Goal: Information Seeking & Learning: Learn about a topic

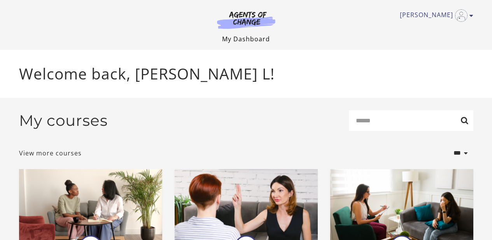
click at [244, 37] on link "My Dashboard" at bounding box center [246, 39] width 48 height 9
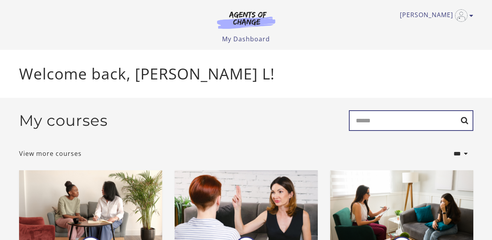
click at [391, 124] on input "Search" at bounding box center [411, 120] width 125 height 21
type input "********"
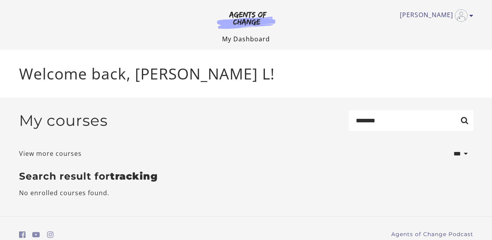
click at [248, 41] on link "My Dashboard" at bounding box center [246, 39] width 48 height 9
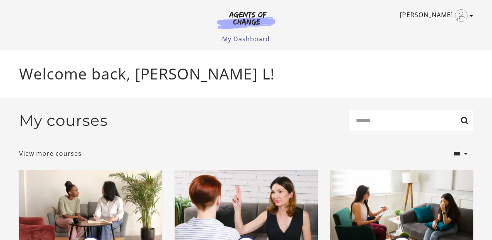
click at [443, 13] on link "[PERSON_NAME]" at bounding box center [435, 15] width 70 height 12
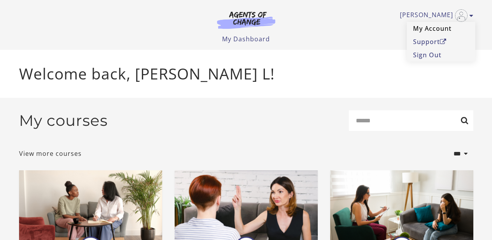
click at [440, 27] on link "My Account" at bounding box center [441, 28] width 68 height 13
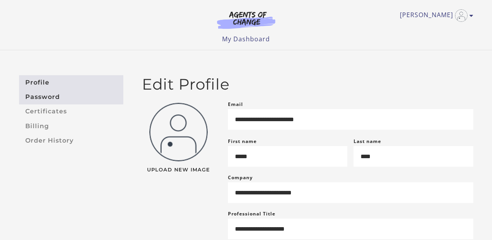
click at [75, 97] on link "Password" at bounding box center [71, 97] width 104 height 14
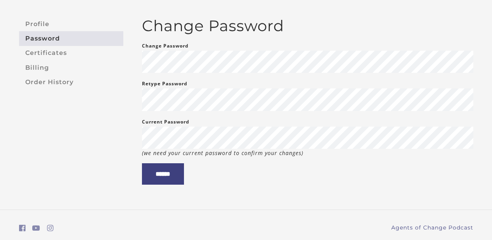
scroll to position [60, 0]
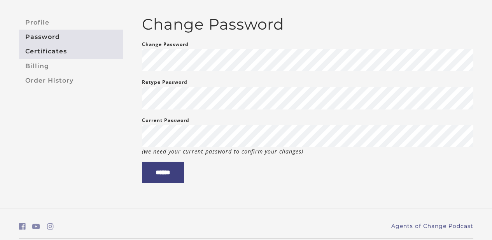
click at [60, 49] on link "Certificates" at bounding box center [71, 51] width 104 height 14
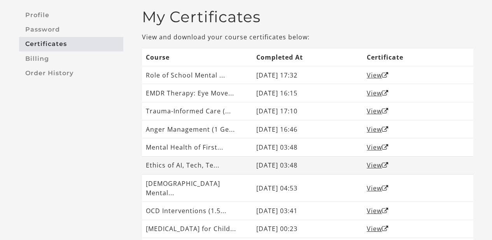
scroll to position [66, 0]
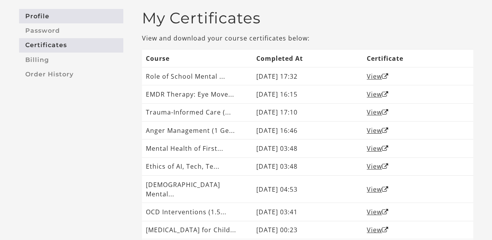
click at [71, 17] on link "Profile" at bounding box center [71, 16] width 104 height 14
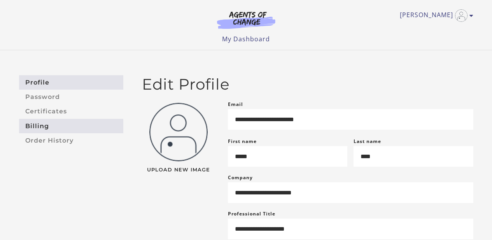
click at [47, 125] on link "Billing" at bounding box center [71, 126] width 104 height 14
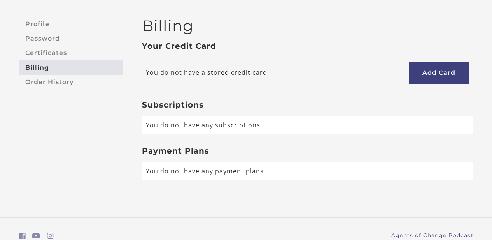
scroll to position [61, 0]
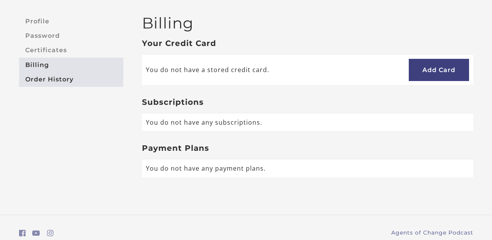
click at [68, 80] on link "Order History" at bounding box center [71, 79] width 104 height 14
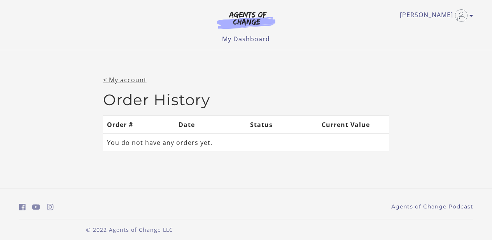
click at [133, 79] on link "< My account" at bounding box center [125, 80] width 44 height 9
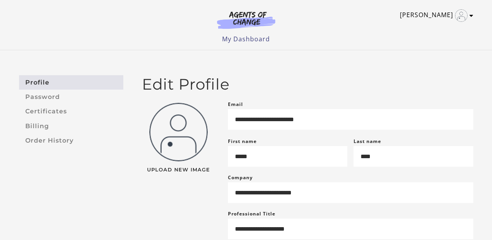
click at [468, 16] on link "[PERSON_NAME]" at bounding box center [435, 15] width 70 height 12
click at [435, 53] on link "Sign Out" at bounding box center [441, 54] width 68 height 13
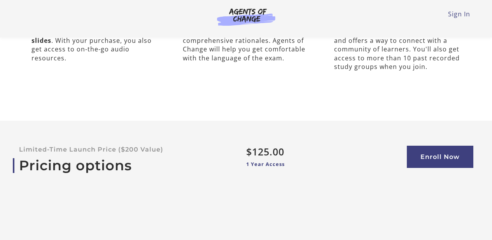
scroll to position [2500, 0]
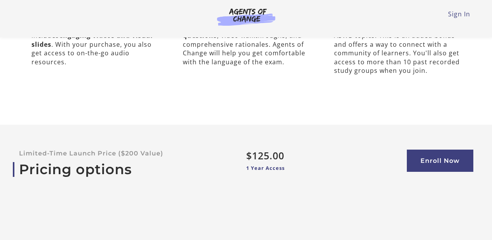
click at [320, 164] on p "1 Year Access" at bounding box center [314, 167] width 136 height 7
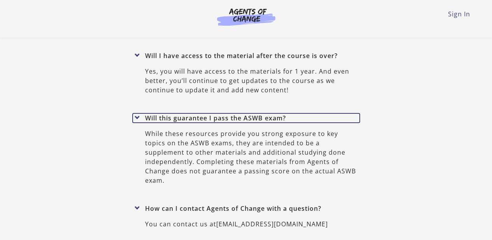
scroll to position [3249, 0]
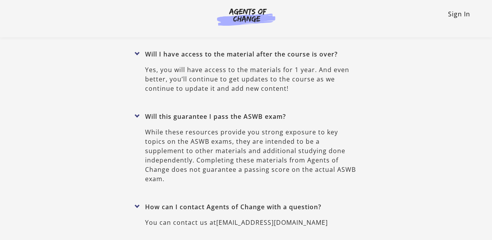
click at [466, 15] on link "Sign In" at bounding box center [459, 14] width 22 height 9
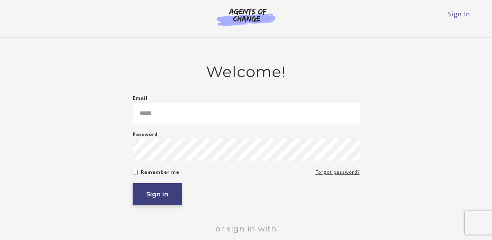
type input "**********"
click at [174, 193] on button "Sign in" at bounding box center [157, 194] width 49 height 22
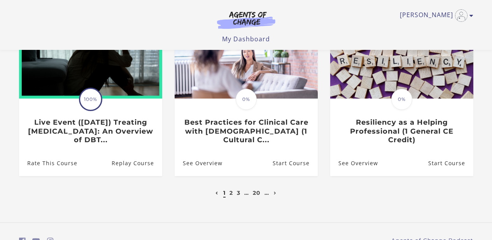
scroll to position [269, 0]
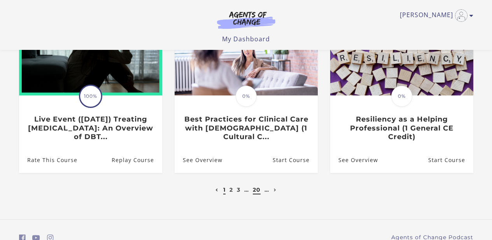
click at [257, 193] on link "20" at bounding box center [257, 189] width 8 height 7
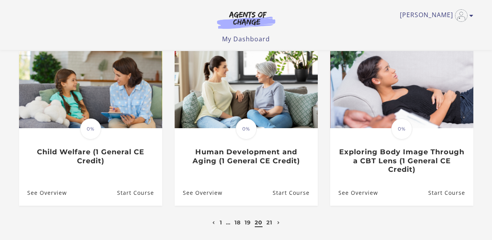
scroll to position [237, 0]
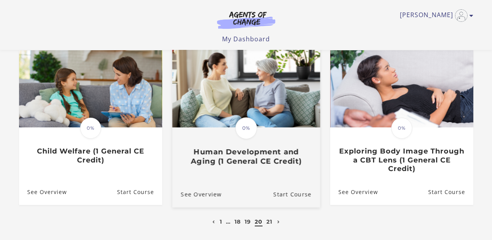
click at [252, 135] on span "0%" at bounding box center [246, 128] width 22 height 22
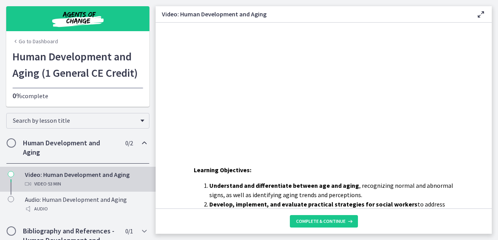
scroll to position [24, 0]
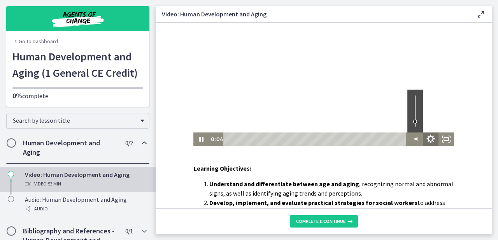
click at [427, 140] on icon "Show settings menu" at bounding box center [431, 139] width 19 height 16
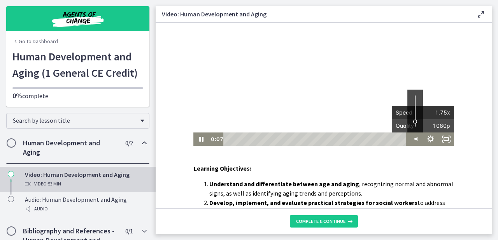
click at [430, 111] on span "1.75x" at bounding box center [436, 112] width 27 height 13
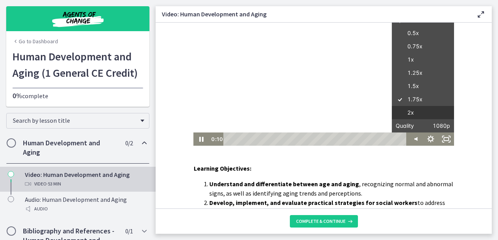
click at [398, 112] on label "2x" at bounding box center [423, 113] width 62 height 14
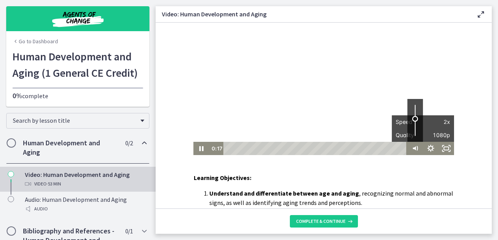
drag, startPoint x: 413, startPoint y: 130, endPoint x: 413, endPoint y: 119, distance: 11.3
click at [413, 119] on div "Volume" at bounding box center [415, 119] width 6 height 6
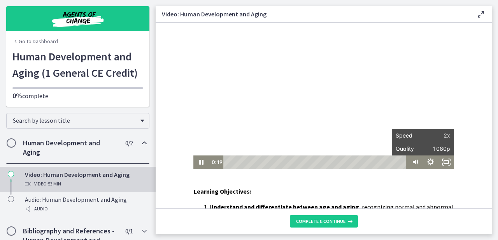
scroll to position [0, 0]
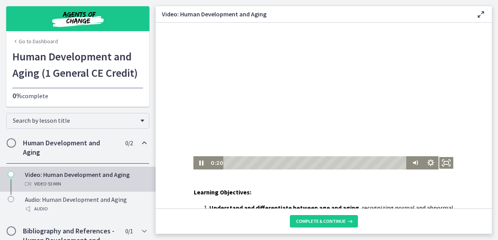
click at [412, 90] on div at bounding box center [323, 96] width 261 height 147
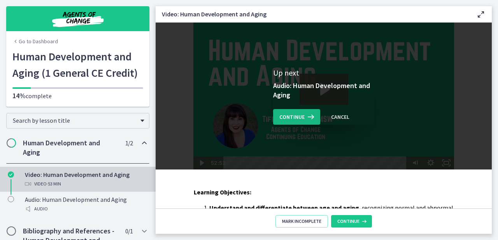
click at [287, 114] on span "Continue" at bounding box center [291, 116] width 25 height 9
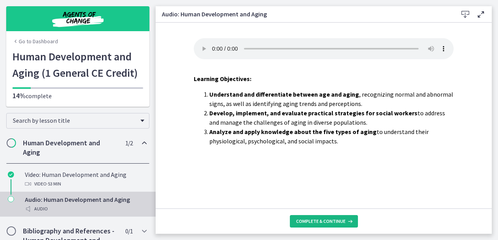
click at [317, 223] on span "Complete & continue" at bounding box center [320, 221] width 49 height 6
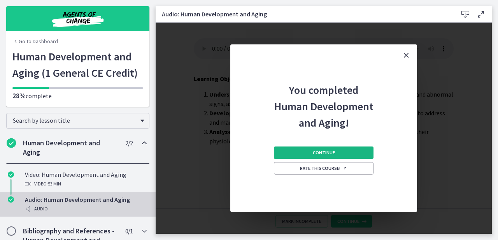
click at [307, 155] on button "Continue" at bounding box center [324, 152] width 100 height 12
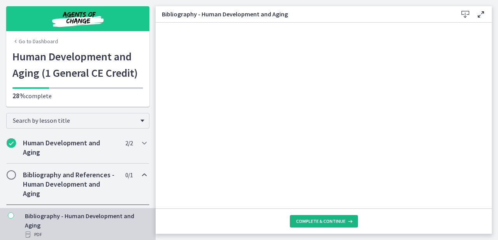
click at [315, 221] on span "Complete & continue" at bounding box center [320, 221] width 49 height 6
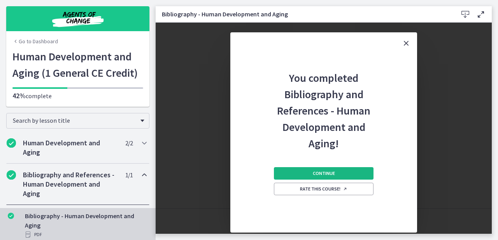
click at [349, 170] on button "Continue" at bounding box center [324, 173] width 100 height 12
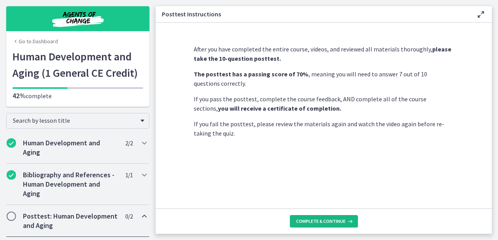
click at [330, 218] on span "Complete & continue" at bounding box center [320, 221] width 49 height 6
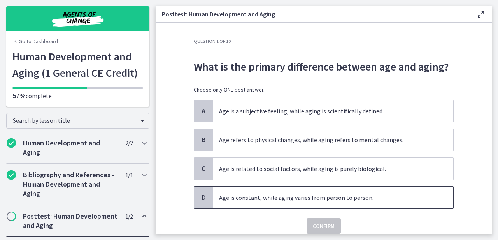
click at [359, 195] on p "Age is constant, while aging varies from person to person." at bounding box center [325, 197] width 213 height 9
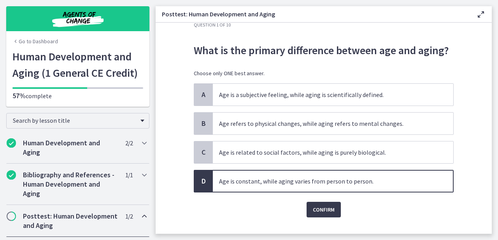
scroll to position [17, 0]
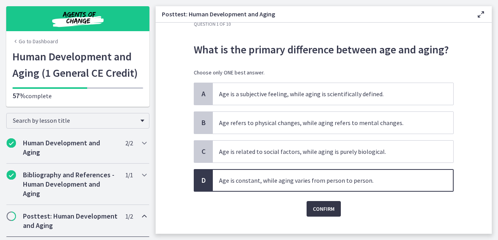
click at [327, 205] on span "Confirm" at bounding box center [324, 208] width 22 height 9
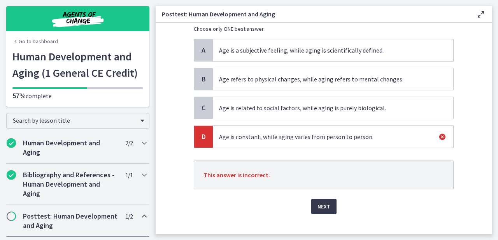
scroll to position [72, 0]
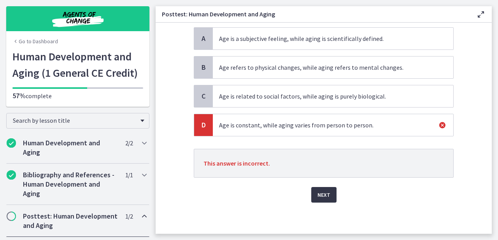
click at [327, 197] on button "Next" at bounding box center [323, 195] width 25 height 16
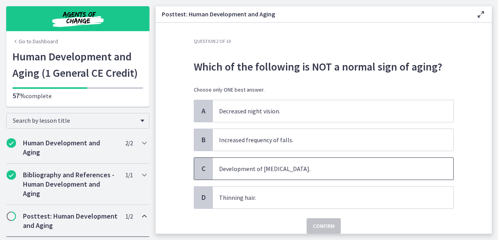
click at [325, 169] on p "Development of dementia." at bounding box center [325, 168] width 213 height 9
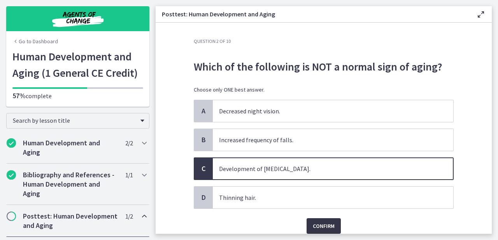
click at [321, 223] on span "Confirm" at bounding box center [324, 225] width 22 height 9
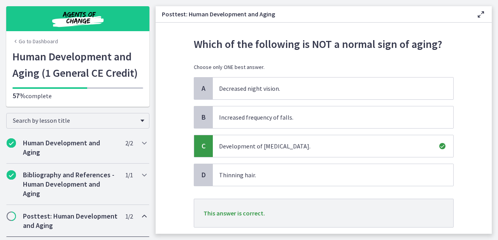
scroll to position [44, 0]
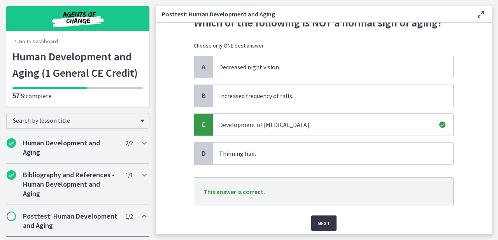
click at [322, 216] on button "Next" at bounding box center [323, 223] width 25 height 16
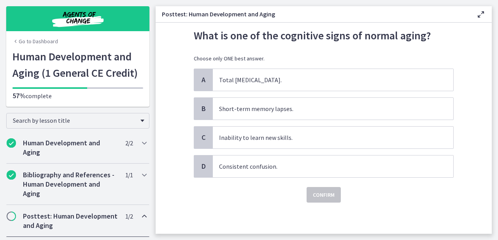
scroll to position [0, 0]
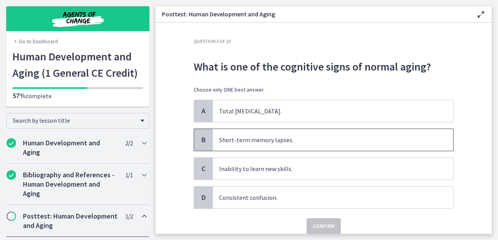
click at [319, 141] on p "Short-term memory lapses." at bounding box center [325, 139] width 213 height 9
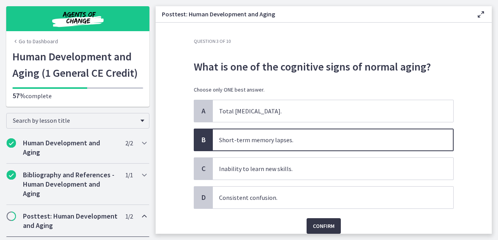
click at [321, 221] on span "Confirm" at bounding box center [324, 225] width 22 height 9
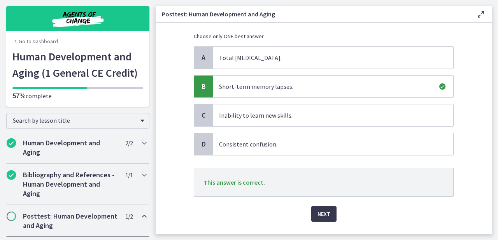
scroll to position [72, 0]
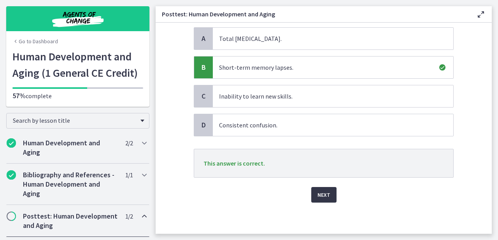
click at [318, 196] on span "Next" at bounding box center [324, 194] width 13 height 9
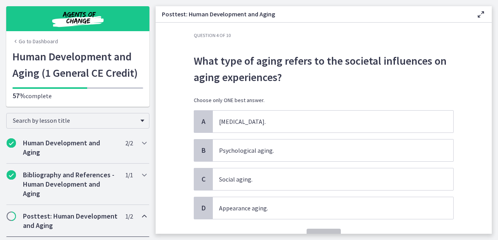
scroll to position [9, 0]
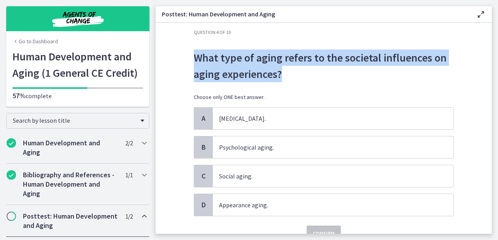
drag, startPoint x: 296, startPoint y: 83, endPoint x: 185, endPoint y: 56, distance: 113.6
click at [188, 56] on div "Question 4 of 10 What type of aging refers to the societal influences on aging …" at bounding box center [324, 126] width 272 height 195
copy div "What type of aging refers to the societal influences on aging experiences?"
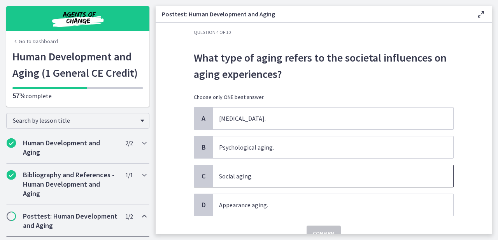
click at [258, 173] on p "Social aging." at bounding box center [325, 175] width 213 height 9
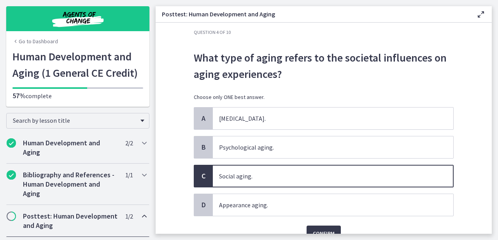
scroll to position [47, 0]
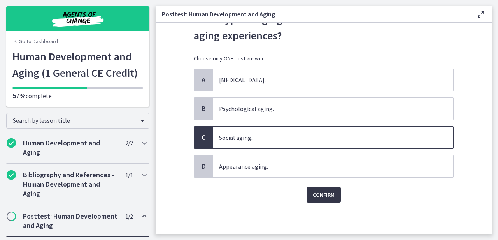
click at [313, 191] on span "Confirm" at bounding box center [324, 194] width 22 height 9
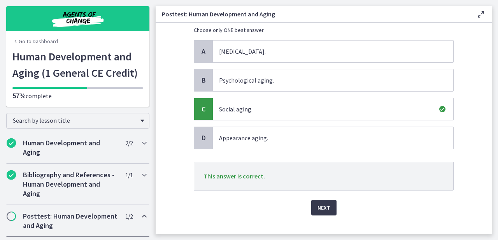
scroll to position [89, 0]
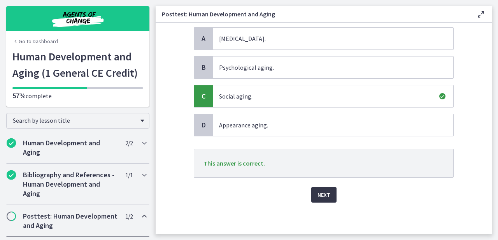
click at [320, 192] on span "Next" at bounding box center [324, 194] width 13 height 9
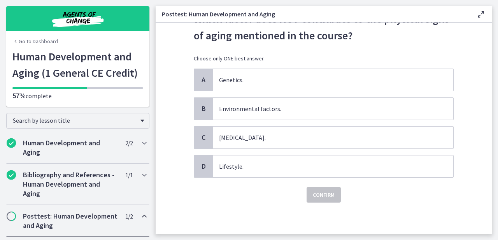
scroll to position [0, 0]
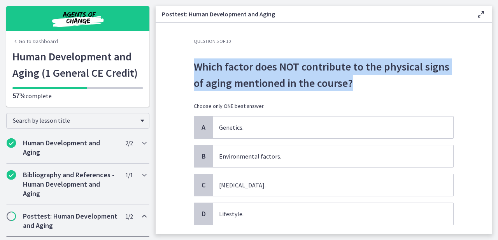
drag, startPoint x: 185, startPoint y: 67, endPoint x: 379, endPoint y: 99, distance: 196.6
click at [379, 99] on div "Question 5 of 10 Which factor does NOT contribute to the physical signs of agin…" at bounding box center [324, 135] width 272 height 195
copy div "Which factor does NOT contribute to the physical signs of aging mentioned in th…"
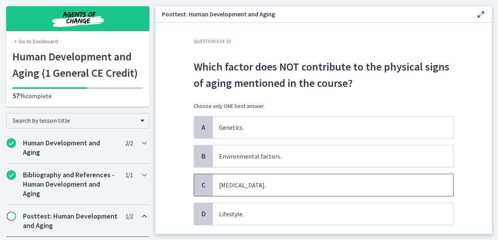
click at [260, 187] on p "Social isolation." at bounding box center [325, 184] width 213 height 9
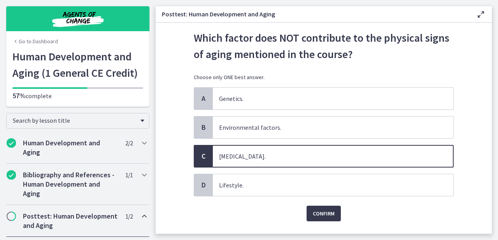
scroll to position [47, 0]
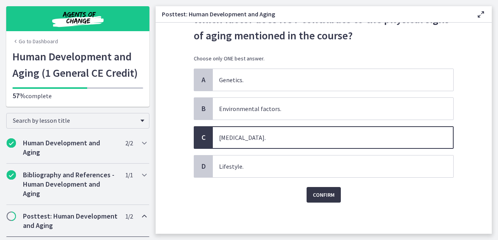
click at [321, 198] on span "Confirm" at bounding box center [324, 194] width 22 height 9
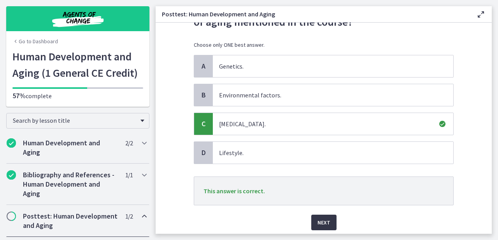
scroll to position [89, 0]
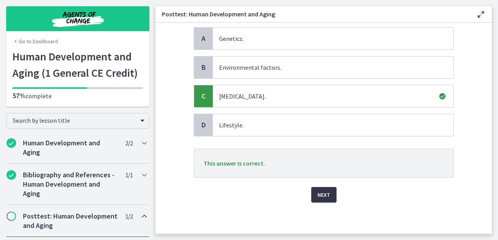
click at [321, 192] on span "Next" at bounding box center [324, 194] width 13 height 9
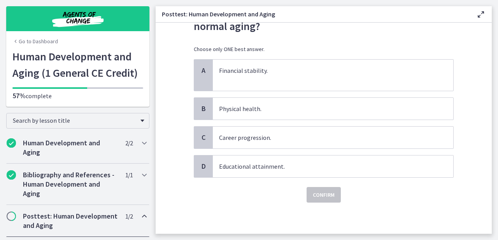
scroll to position [0, 0]
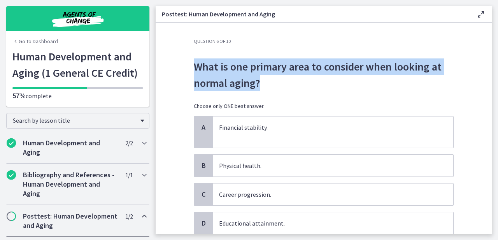
drag, startPoint x: 274, startPoint y: 90, endPoint x: 181, endPoint y: 64, distance: 97.4
click at [181, 64] on section "Question 6 of 10 What is one primary area to consider when looking at normal ag…" at bounding box center [324, 128] width 336 height 211
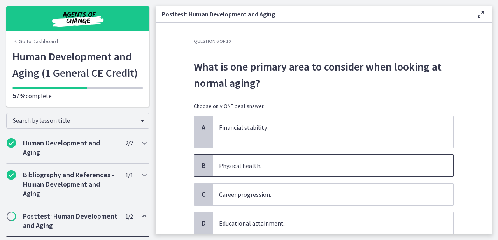
click at [225, 163] on p "Physical health." at bounding box center [325, 165] width 213 height 9
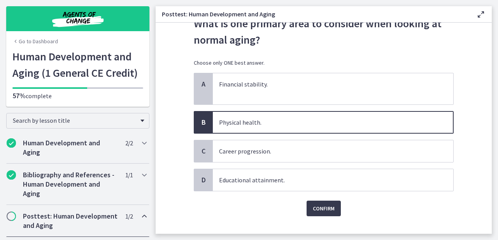
scroll to position [57, 0]
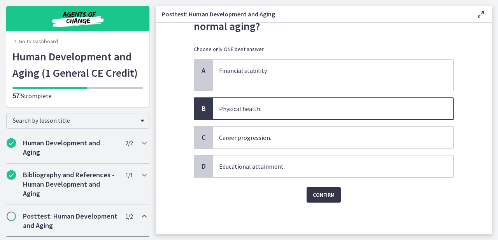
click at [321, 197] on span "Confirm" at bounding box center [324, 194] width 22 height 9
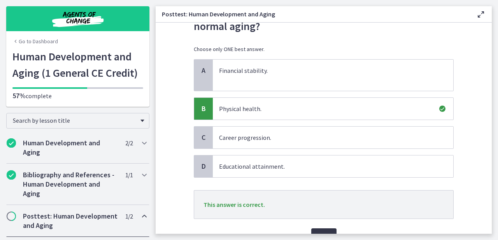
click at [323, 229] on button "Next" at bounding box center [323, 236] width 25 height 16
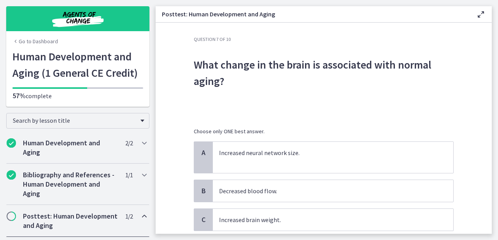
scroll to position [0, 0]
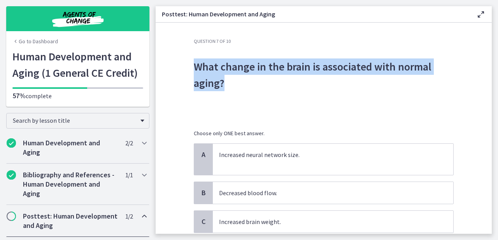
drag, startPoint x: 241, startPoint y: 86, endPoint x: 174, endPoint y: 60, distance: 72.1
click at [174, 60] on section "Question 7 of 10 What change in the brain is associated with normal aging? Choo…" at bounding box center [324, 128] width 336 height 211
copy p "What change in the brain is associated with normal aging?"
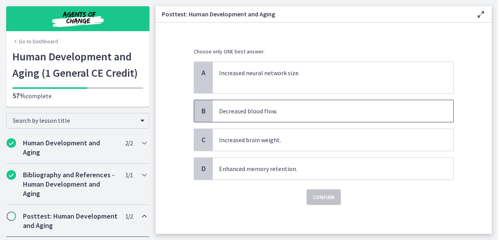
scroll to position [84, 0]
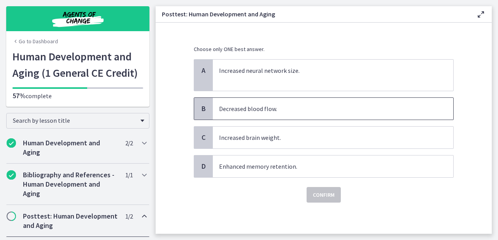
click at [296, 104] on p "Decreased blood flow." at bounding box center [325, 108] width 213 height 9
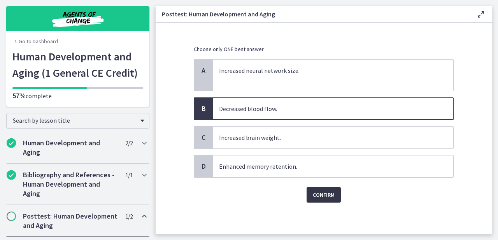
click at [324, 187] on button "Confirm" at bounding box center [324, 195] width 34 height 16
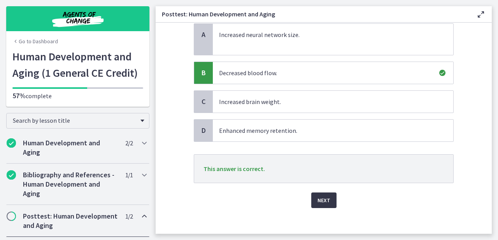
scroll to position [125, 0]
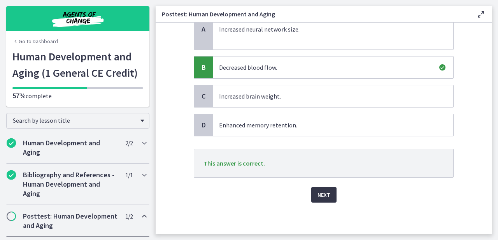
click at [324, 197] on span "Next" at bounding box center [324, 194] width 13 height 9
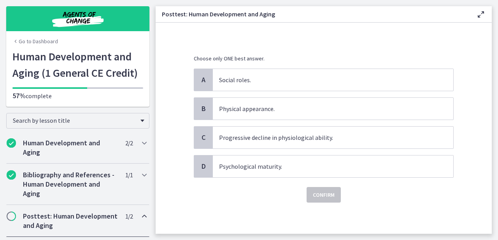
scroll to position [0, 0]
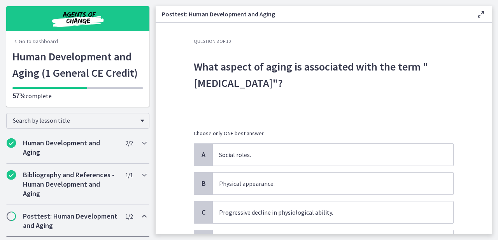
drag, startPoint x: 297, startPoint y: 86, endPoint x: 182, endPoint y: 66, distance: 116.5
click at [182, 66] on section "Question 8 of 10 What aspect of aging is associated with the term "biological a…" at bounding box center [324, 128] width 336 height 211
copy p "What aspect of aging is associated with the term "biological aging"?"
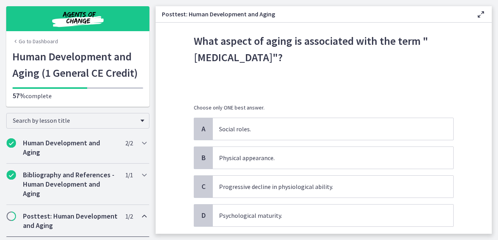
scroll to position [26, 0]
copy p "What aspect of aging is associated with the term "biological aging"?"
click at [303, 164] on span "Physical appearance." at bounding box center [333, 157] width 241 height 22
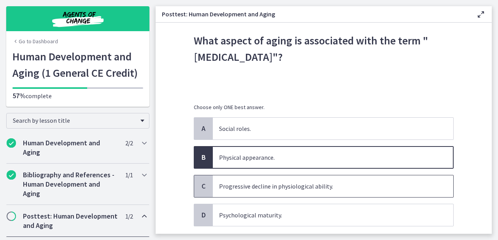
click at [329, 184] on p "Progressive decline in physiological ability." at bounding box center [325, 185] width 213 height 9
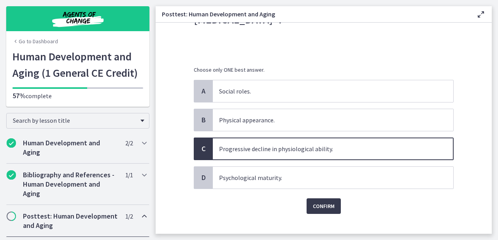
scroll to position [75, 0]
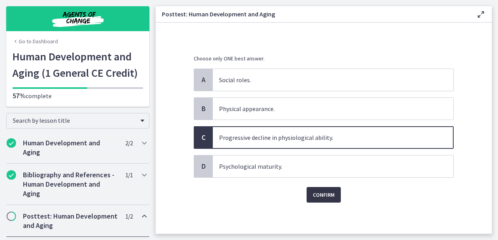
click at [328, 187] on button "Confirm" at bounding box center [324, 195] width 34 height 16
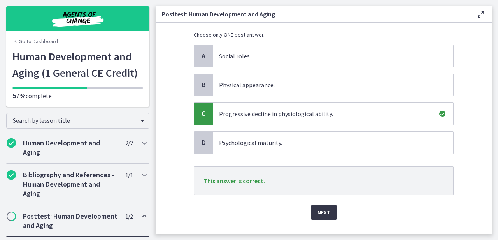
scroll to position [116, 0]
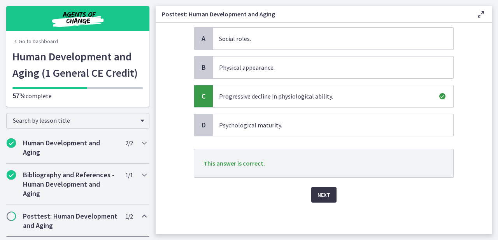
click at [327, 194] on button "Next" at bounding box center [323, 195] width 25 height 16
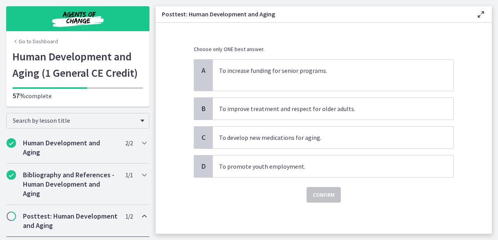
scroll to position [0, 0]
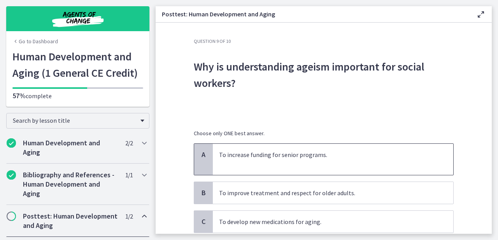
click at [374, 162] on p at bounding box center [325, 163] width 213 height 9
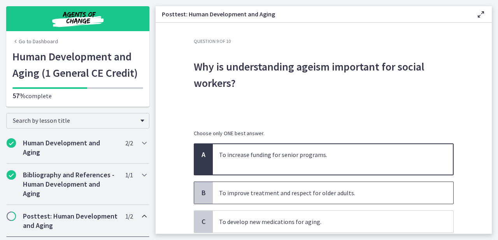
click at [374, 195] on p "To improve treatment and respect for older adults." at bounding box center [325, 192] width 213 height 9
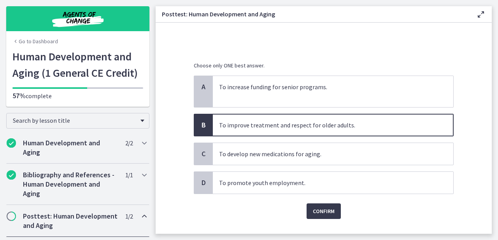
scroll to position [84, 0]
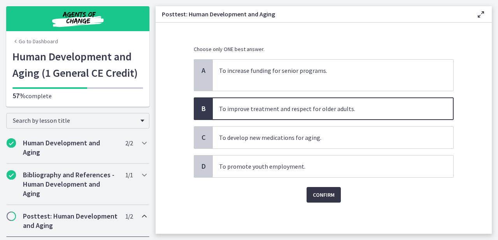
click at [325, 193] on span "Confirm" at bounding box center [324, 194] width 22 height 9
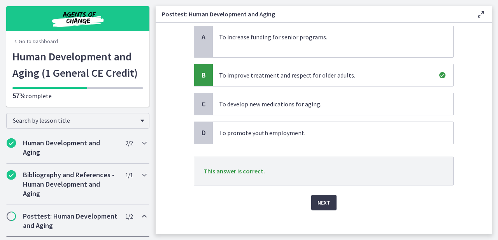
scroll to position [125, 0]
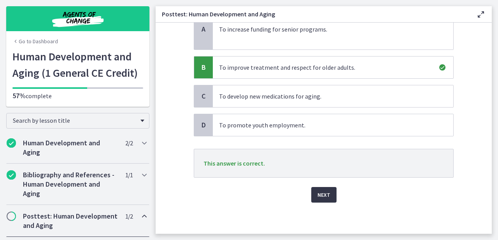
click at [323, 199] on span "Next" at bounding box center [324, 194] width 13 height 9
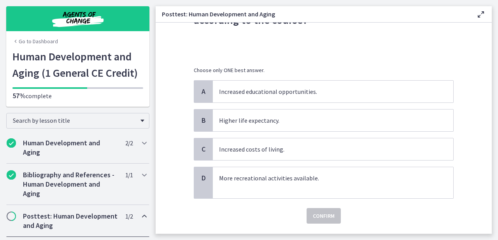
scroll to position [63, 0]
click at [322, 150] on p "Increased costs of living." at bounding box center [325, 148] width 213 height 9
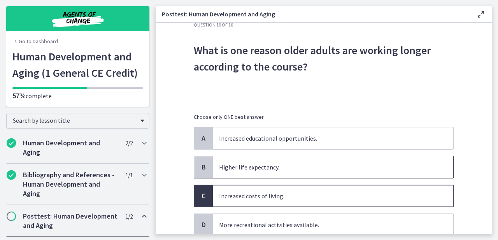
scroll to position [0, 0]
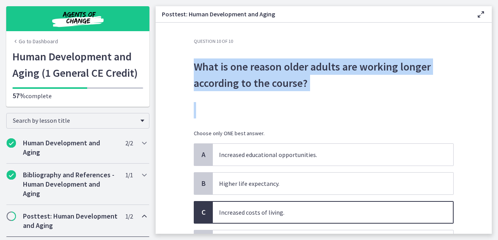
drag, startPoint x: 320, startPoint y: 93, endPoint x: 174, endPoint y: 68, distance: 148.1
click at [174, 68] on section "Question 10 of 10 What is one reason older adults are working longer according …" at bounding box center [324, 128] width 336 height 211
copy p "What is one reason older adults are working longer according to the course?"
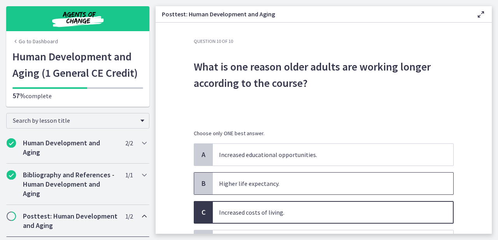
click at [277, 187] on p "Higher life expectancy." at bounding box center [325, 183] width 213 height 9
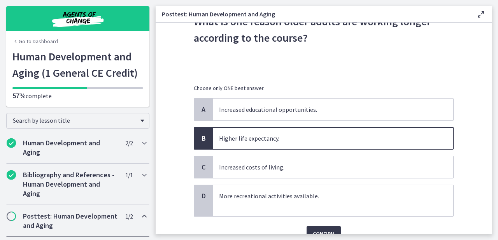
scroll to position [84, 0]
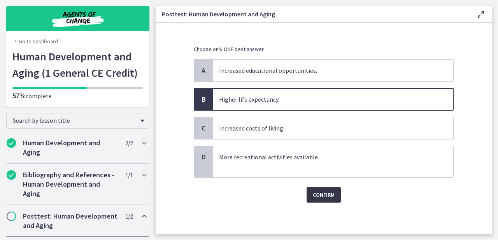
click at [316, 194] on span "Confirm" at bounding box center [324, 194] width 22 height 9
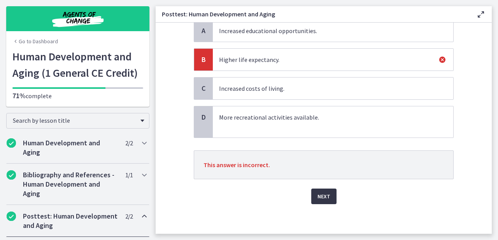
scroll to position [125, 0]
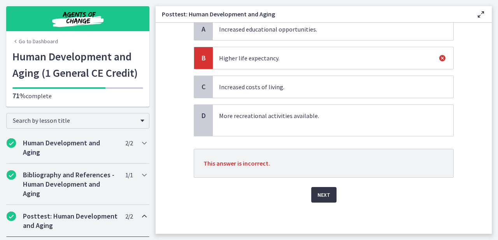
click at [318, 196] on span "Next" at bounding box center [324, 194] width 13 height 9
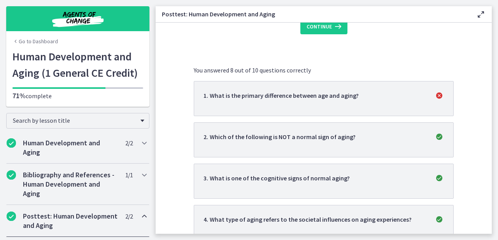
scroll to position [0, 0]
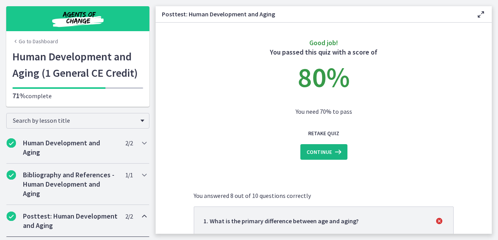
click at [332, 151] on icon at bounding box center [337, 151] width 11 height 9
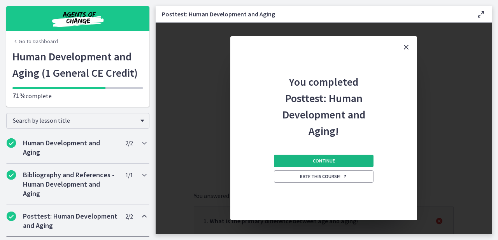
click at [330, 156] on button "Continue" at bounding box center [324, 161] width 100 height 12
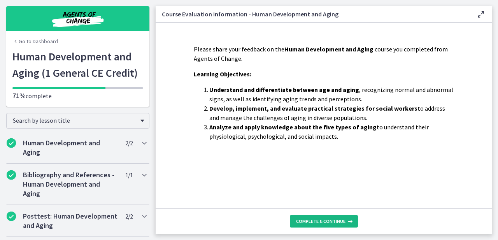
click at [330, 223] on span "Complete & continue" at bounding box center [320, 221] width 49 height 6
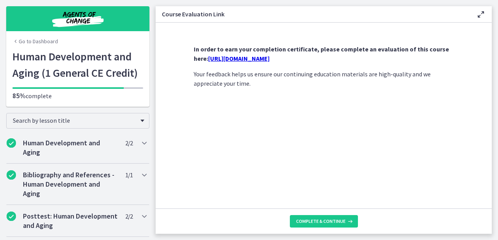
click at [270, 58] on link "https://forms.gle/C6sqCoKU2Wtv6dUK8" at bounding box center [238, 58] width 61 height 8
click at [316, 222] on span "Complete & continue" at bounding box center [320, 221] width 49 height 6
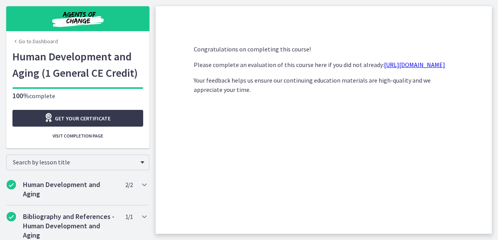
click at [52, 41] on link "Go to Dashboard" at bounding box center [35, 41] width 46 height 8
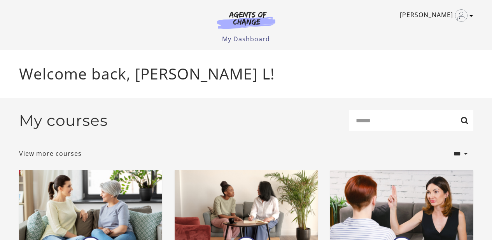
click at [470, 15] on icon "Toggle menu" at bounding box center [472, 15] width 4 height 6
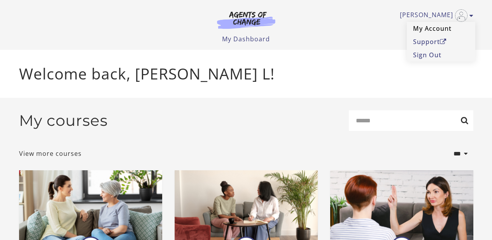
click at [435, 28] on link "My Account" at bounding box center [441, 28] width 68 height 13
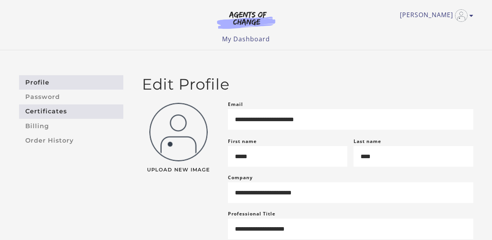
click at [61, 114] on link "Certificates" at bounding box center [71, 111] width 104 height 14
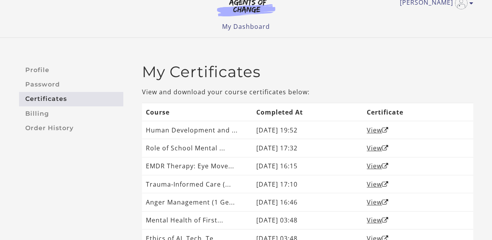
scroll to position [18, 0]
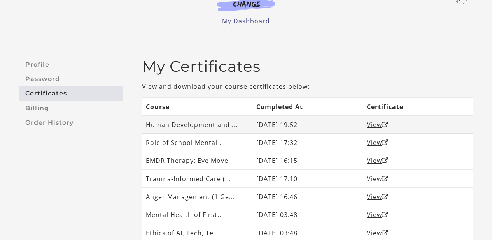
click at [232, 124] on td "Human Development and ..." at bounding box center [197, 125] width 111 height 18
click at [241, 124] on td "Human Development and ..." at bounding box center [197, 125] width 111 height 18
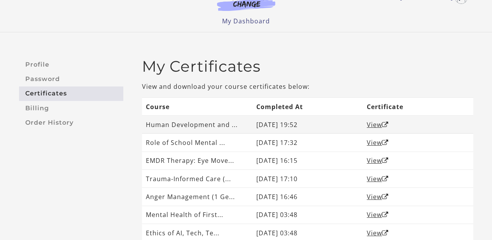
click at [242, 120] on td "Human Development and ..." at bounding box center [197, 125] width 111 height 18
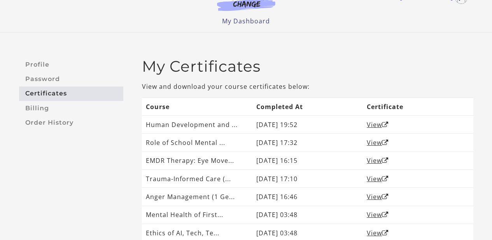
drag, startPoint x: 234, startPoint y: 105, endPoint x: 276, endPoint y: 100, distance: 43.2
click at [276, 100] on tr "Course Completed At Certificate" at bounding box center [308, 106] width 332 height 18
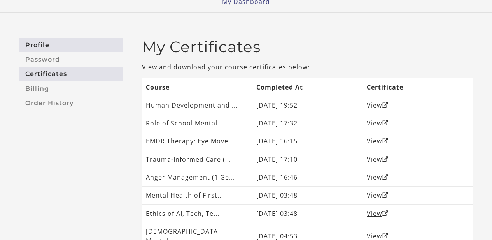
scroll to position [0, 0]
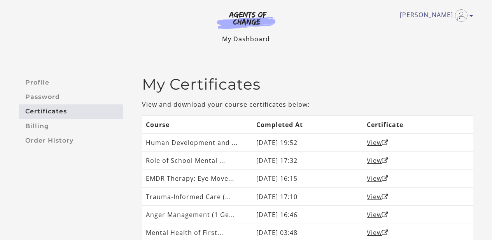
click at [244, 41] on link "My Dashboard" at bounding box center [246, 39] width 48 height 9
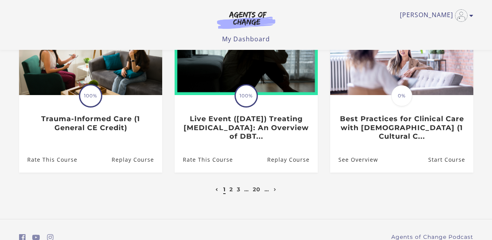
scroll to position [270, 0]
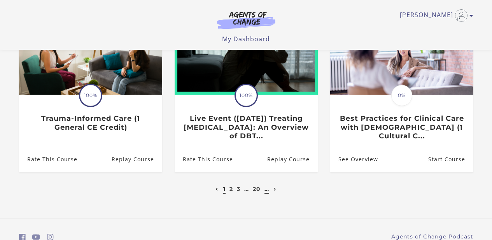
click at [269, 192] on link "…" at bounding box center [267, 188] width 5 height 7
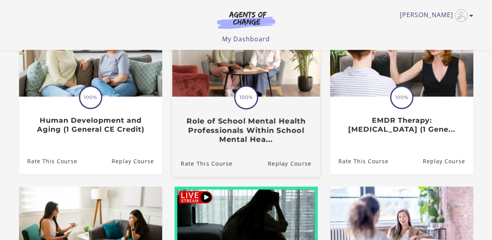
scroll to position [307, 0]
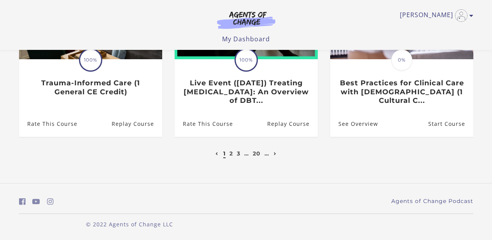
click at [276, 153] on icon "Next page" at bounding box center [275, 153] width 3 height 3
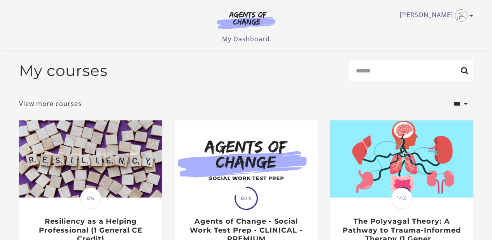
scroll to position [307, 0]
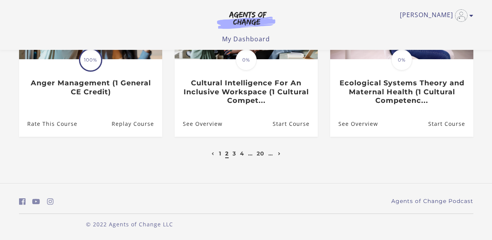
click at [280, 152] on icon "Next page" at bounding box center [279, 153] width 3 height 3
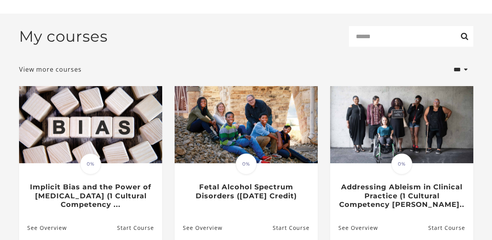
scroll to position [307, 0]
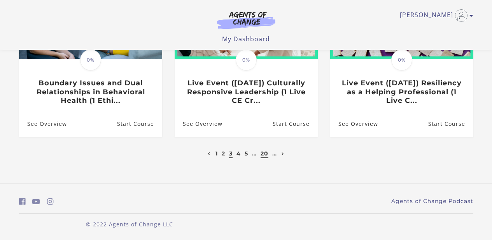
click at [263, 155] on link "20" at bounding box center [265, 153] width 8 height 7
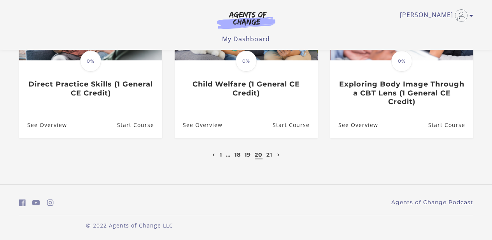
scroll to position [307, 0]
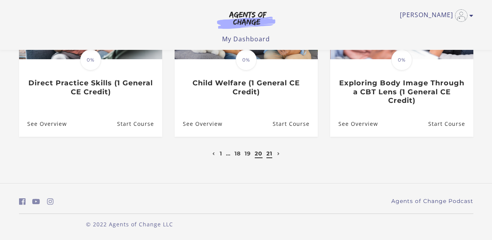
click at [272, 153] on link "21" at bounding box center [270, 153] width 6 height 7
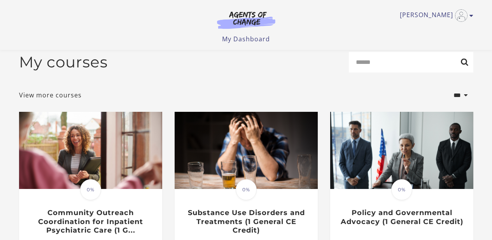
scroll to position [10, 0]
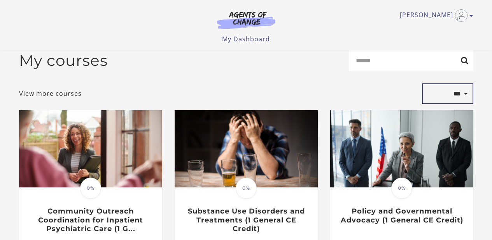
click at [464, 96] on select "**********" at bounding box center [447, 93] width 51 height 21
select select "*********"
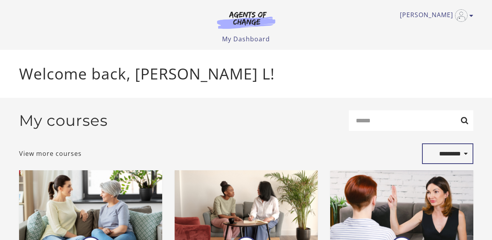
click at [455, 155] on select "**********" at bounding box center [447, 153] width 51 height 21
select select "***"
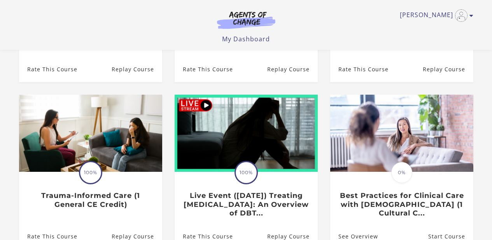
scroll to position [307, 0]
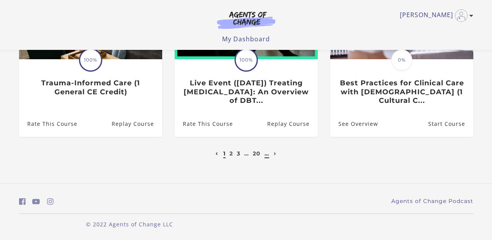
click at [267, 154] on link "…" at bounding box center [267, 153] width 5 height 7
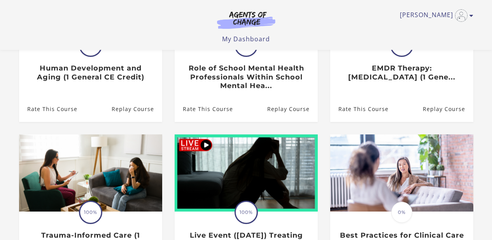
scroll to position [307, 0]
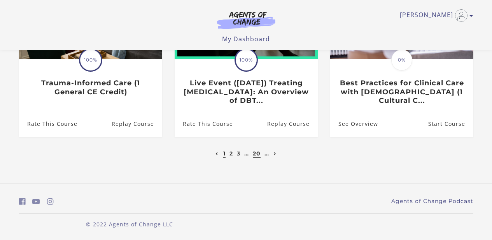
click at [259, 154] on link "20" at bounding box center [257, 153] width 8 height 7
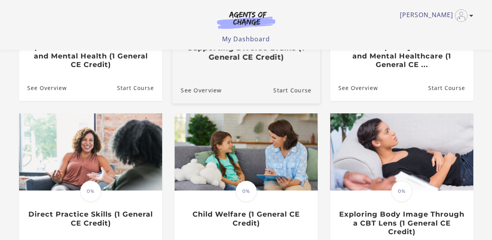
scroll to position [307, 0]
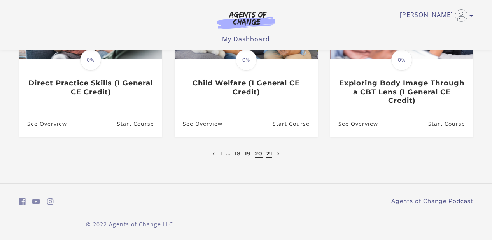
click at [269, 154] on link "21" at bounding box center [270, 153] width 6 height 7
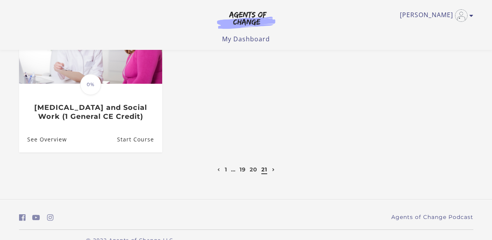
scroll to position [298, 0]
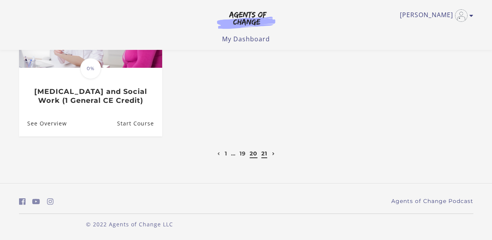
click at [256, 154] on link "20" at bounding box center [254, 153] width 8 height 7
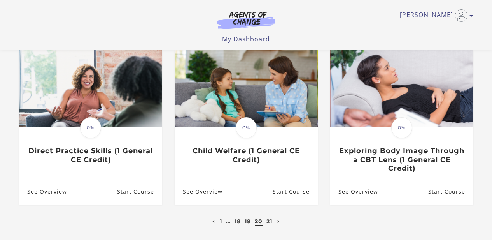
scroll to position [239, 0]
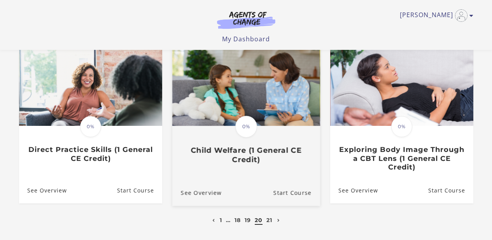
click at [248, 134] on span "0%" at bounding box center [246, 127] width 22 height 22
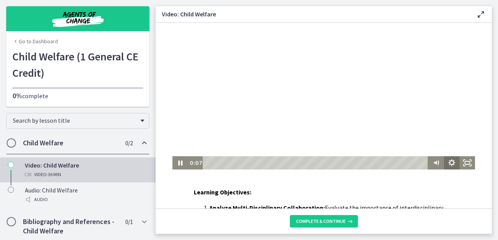
click at [448, 160] on icon "Show settings menu" at bounding box center [451, 162] width 7 height 7
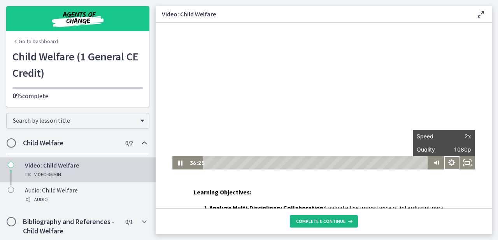
click at [302, 219] on span "Complete & continue" at bounding box center [320, 221] width 49 height 6
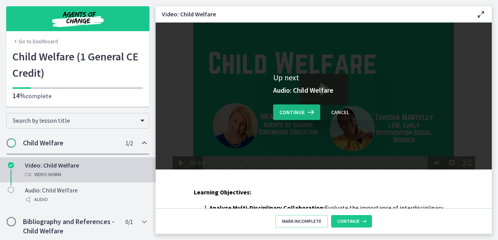
click at [308, 119] on button "Continue" at bounding box center [296, 112] width 47 height 16
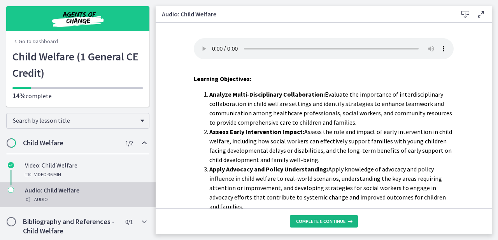
click at [319, 218] on span "Complete & continue" at bounding box center [320, 221] width 49 height 6
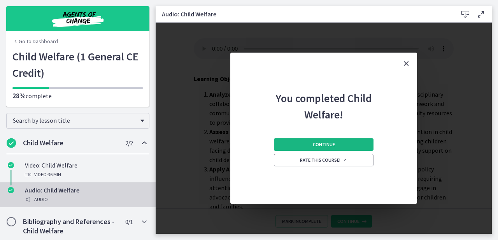
click at [318, 144] on span "Continue" at bounding box center [324, 144] width 22 height 6
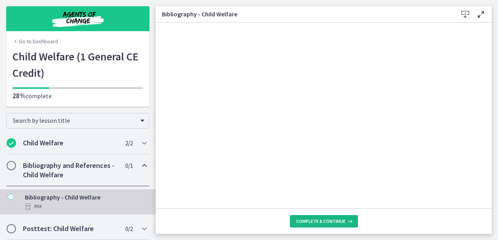
click at [321, 215] on button "Complete & continue" at bounding box center [324, 221] width 68 height 12
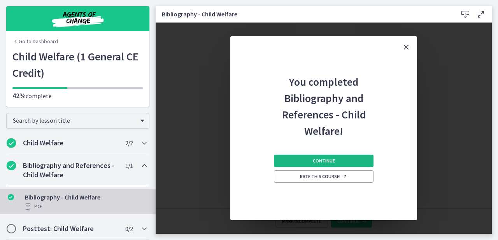
click at [320, 157] on button "Continue" at bounding box center [324, 161] width 100 height 12
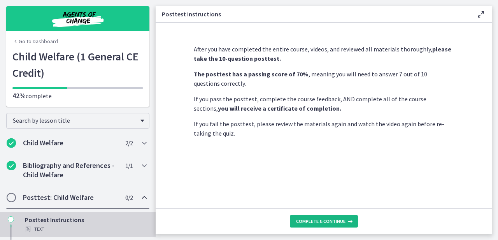
click at [314, 218] on span "Complete & continue" at bounding box center [320, 221] width 49 height 6
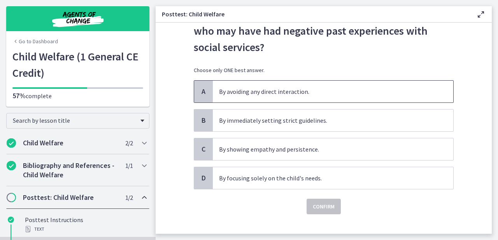
scroll to position [54, 0]
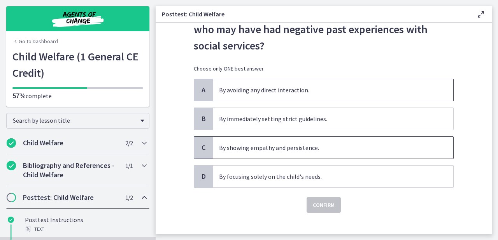
click at [316, 137] on span "By showing empathy and persistence." at bounding box center [333, 148] width 241 height 22
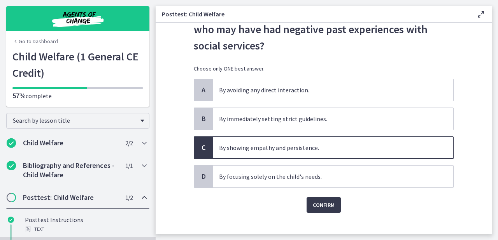
click at [315, 196] on div "Confirm" at bounding box center [324, 200] width 260 height 25
click at [316, 200] on span "Confirm" at bounding box center [324, 204] width 22 height 9
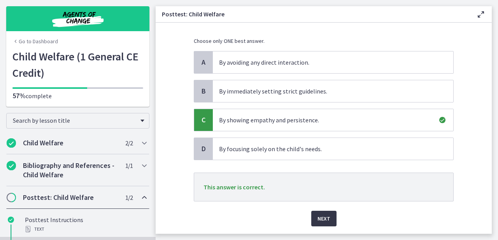
scroll to position [105, 0]
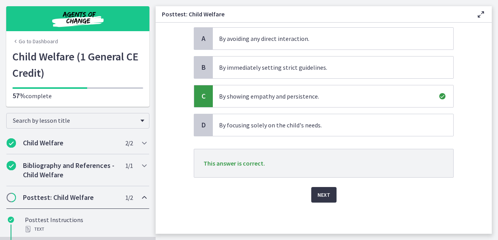
click at [318, 200] on button "Next" at bounding box center [323, 195] width 25 height 16
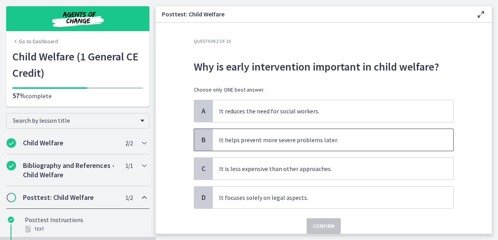
click at [342, 138] on p "It helps prevent more severe problems later." at bounding box center [325, 139] width 213 height 9
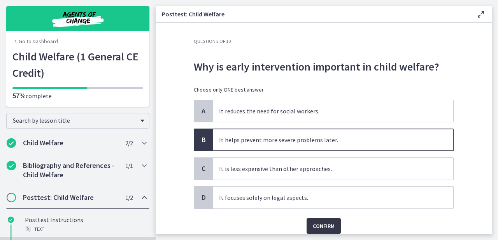
click at [322, 223] on span "Confirm" at bounding box center [324, 225] width 22 height 9
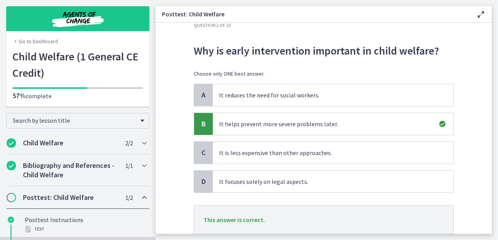
scroll to position [41, 0]
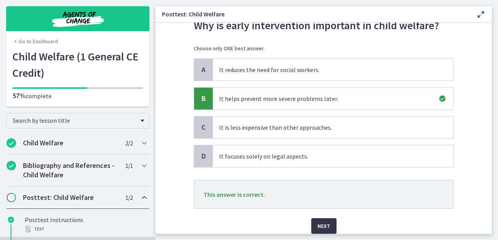
click at [318, 221] on span "Next" at bounding box center [324, 225] width 13 height 9
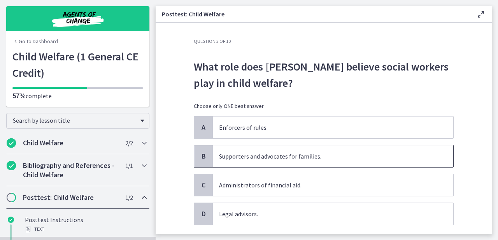
click at [337, 150] on span "Supporters and advocates for families." at bounding box center [333, 156] width 241 height 22
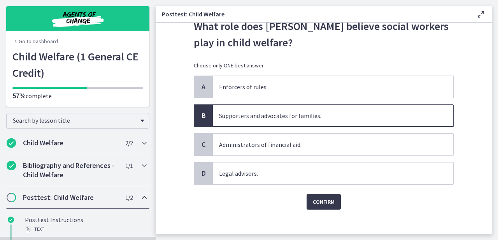
scroll to position [47, 0]
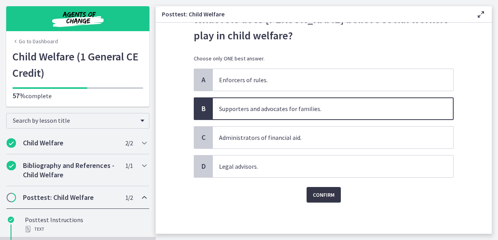
click at [326, 188] on button "Confirm" at bounding box center [324, 195] width 34 height 16
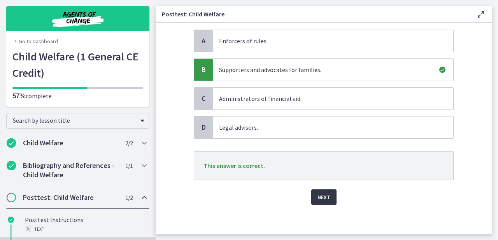
scroll to position [89, 0]
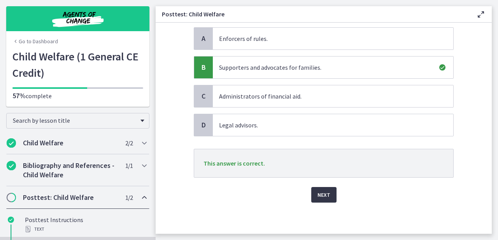
click at [326, 188] on button "Next" at bounding box center [323, 195] width 25 height 16
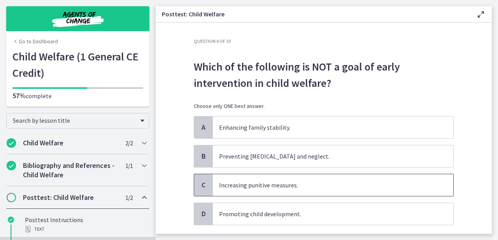
click at [326, 188] on p "Increasing punitive measures." at bounding box center [325, 184] width 213 height 9
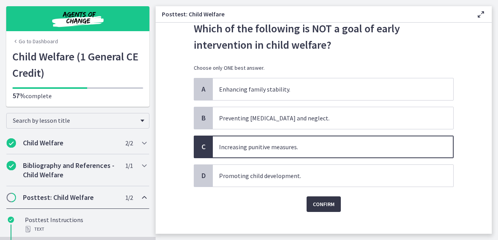
scroll to position [47, 0]
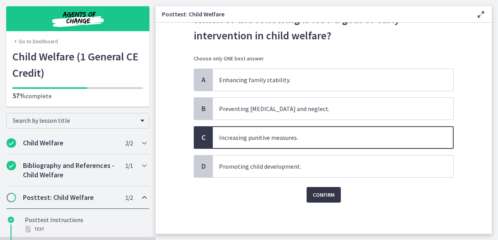
click at [326, 188] on button "Confirm" at bounding box center [324, 195] width 34 height 16
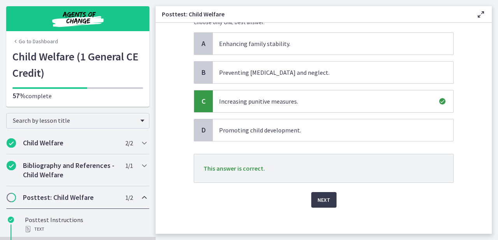
scroll to position [89, 0]
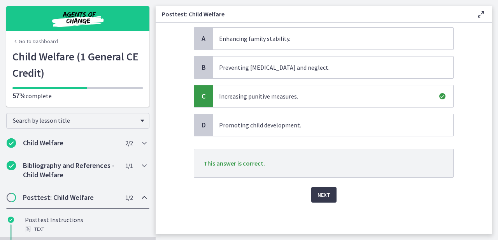
click at [326, 186] on div "Next" at bounding box center [324, 189] width 260 height 25
click at [323, 197] on span "Next" at bounding box center [324, 194] width 13 height 9
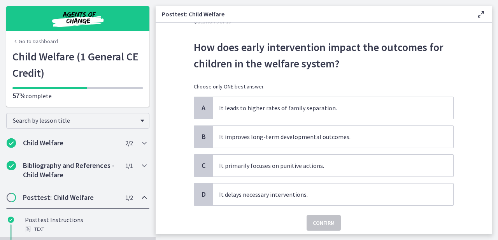
scroll to position [21, 0]
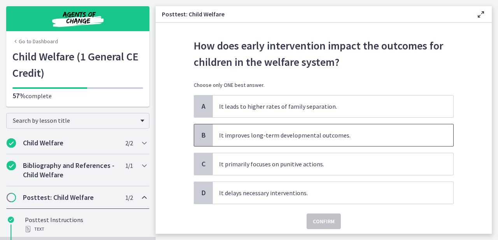
click at [352, 135] on p "It improves long-term developmental outcomes." at bounding box center [325, 134] width 213 height 9
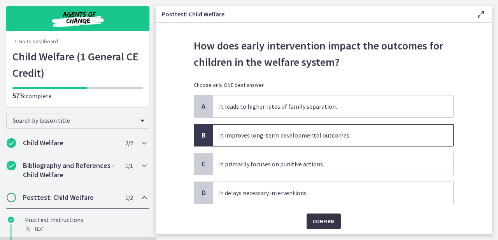
click at [320, 214] on button "Confirm" at bounding box center [324, 221] width 34 height 16
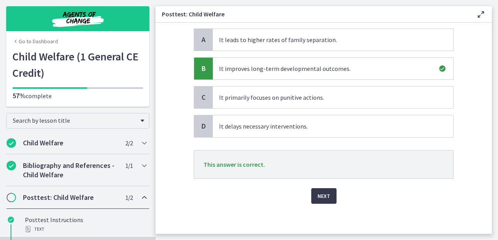
scroll to position [89, 0]
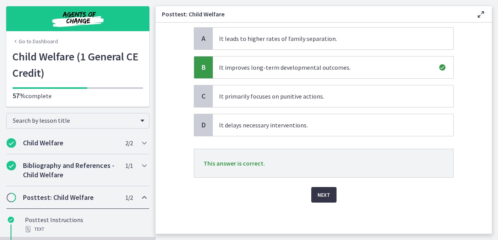
click at [323, 199] on span "Next" at bounding box center [324, 194] width 13 height 9
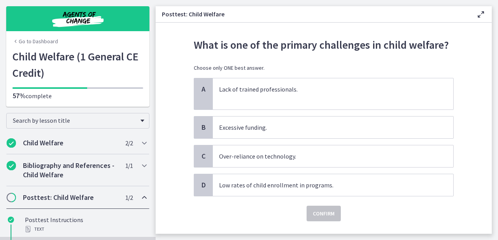
scroll to position [23, 0]
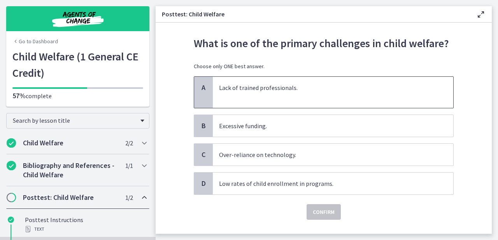
click at [334, 86] on p "Lack of trained professionals." at bounding box center [325, 87] width 213 height 9
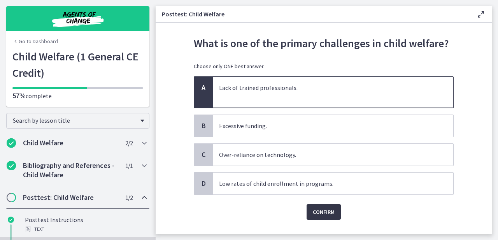
click at [309, 213] on button "Confirm" at bounding box center [324, 212] width 34 height 16
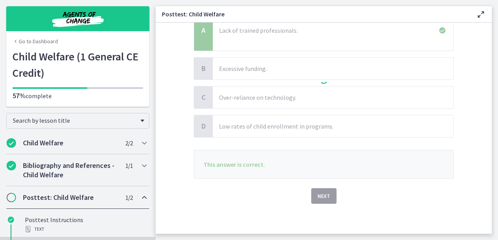
scroll to position [82, 0]
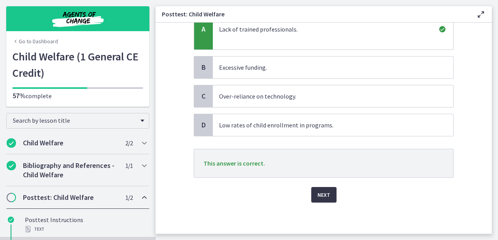
click at [318, 197] on span "Next" at bounding box center [324, 194] width 13 height 9
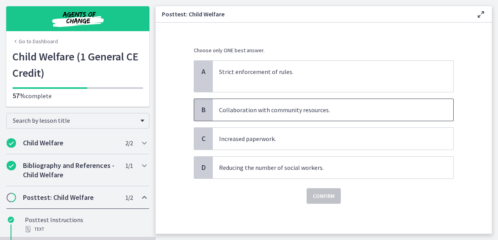
scroll to position [84, 0]
click at [326, 106] on p "Collaboration with community resources." at bounding box center [325, 108] width 213 height 9
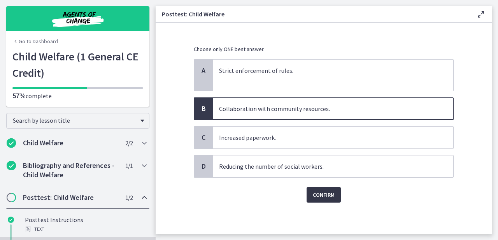
click at [323, 194] on span "Confirm" at bounding box center [324, 194] width 22 height 9
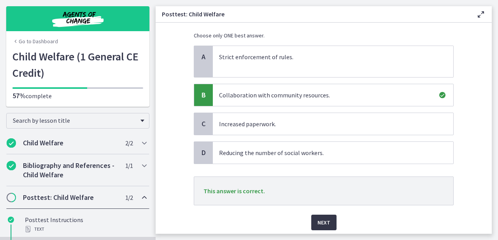
scroll to position [98, 0]
click at [319, 218] on span "Next" at bounding box center [324, 221] width 13 height 9
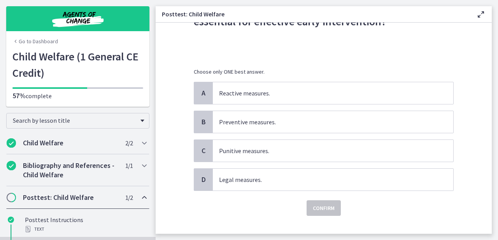
scroll to position [62, 0]
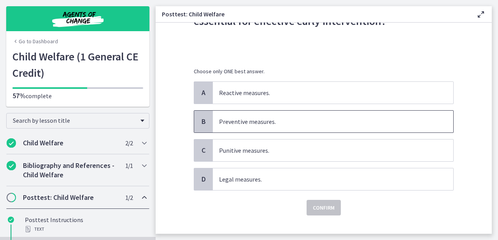
click at [309, 123] on p "Preventive measures." at bounding box center [325, 121] width 213 height 9
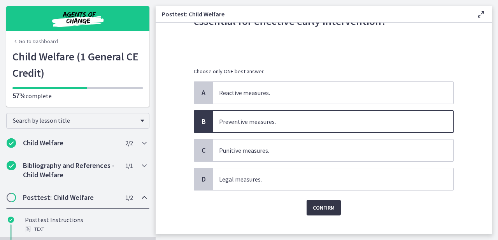
click at [321, 207] on span "Confirm" at bounding box center [324, 207] width 22 height 9
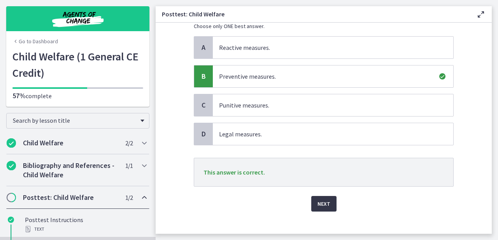
scroll to position [116, 0]
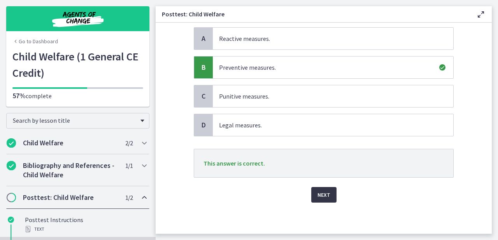
click at [320, 199] on button "Next" at bounding box center [323, 195] width 25 height 16
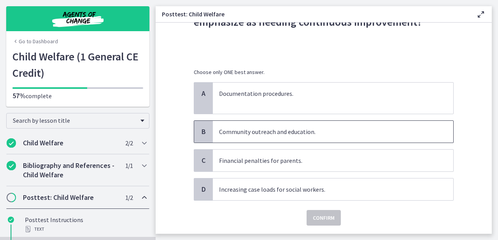
scroll to position [64, 0]
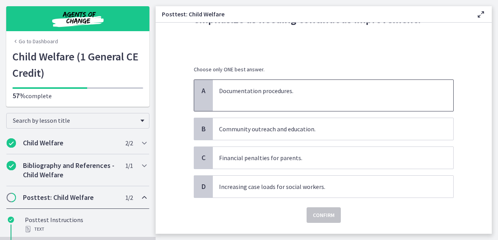
click at [321, 101] on p at bounding box center [325, 99] width 213 height 9
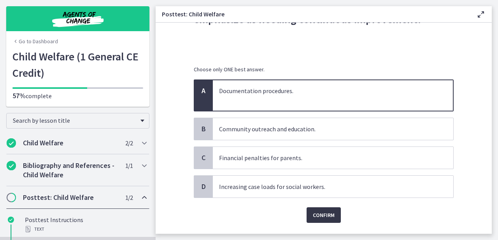
click at [324, 215] on span "Confirm" at bounding box center [324, 214] width 22 height 9
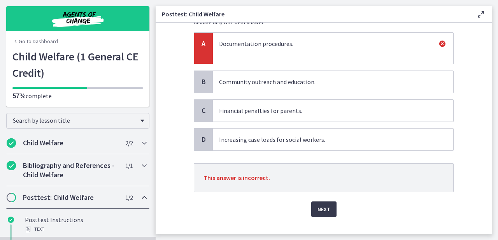
scroll to position [125, 0]
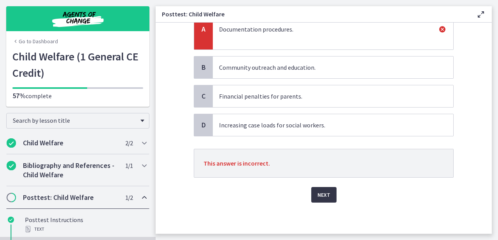
click at [322, 196] on span "Next" at bounding box center [324, 194] width 13 height 9
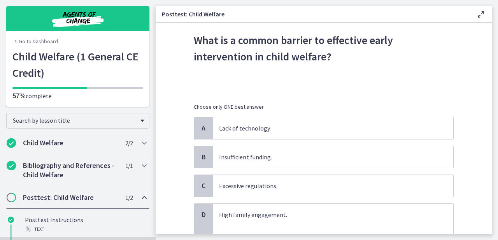
scroll to position [32, 0]
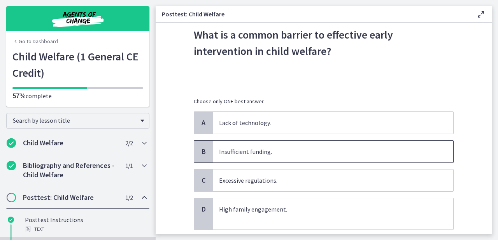
click at [305, 153] on p "Insufficient funding." at bounding box center [325, 151] width 213 height 9
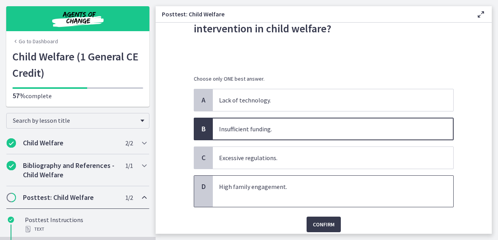
scroll to position [66, 0]
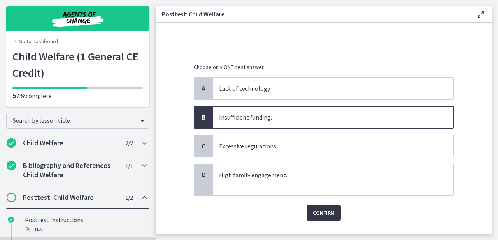
click at [314, 207] on button "Confirm" at bounding box center [324, 213] width 34 height 16
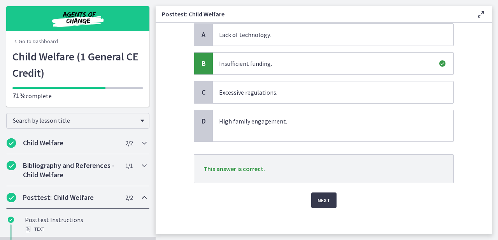
scroll to position [125, 0]
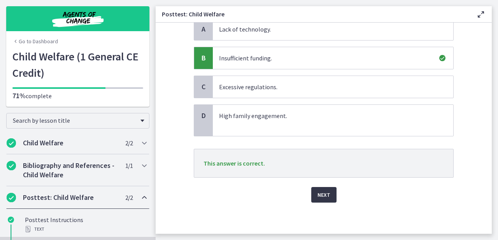
click at [318, 197] on span "Next" at bounding box center [324, 194] width 13 height 9
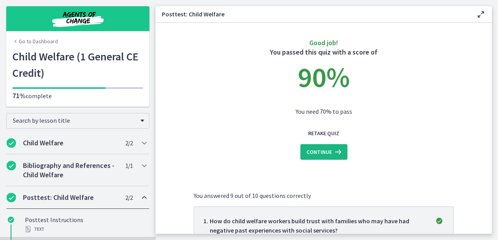
click at [323, 153] on span "Continue" at bounding box center [319, 151] width 25 height 9
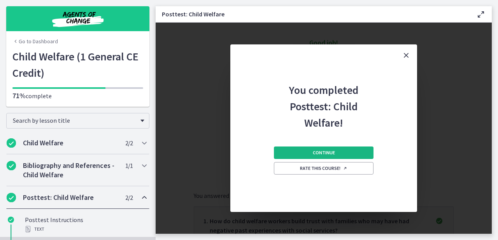
click at [323, 153] on span "Continue" at bounding box center [324, 152] width 22 height 6
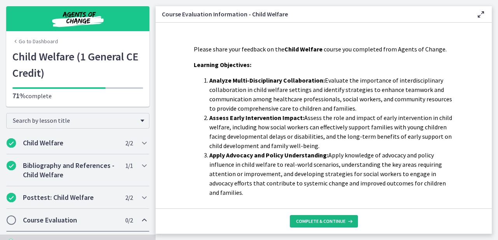
click at [305, 219] on span "Complete & continue" at bounding box center [320, 221] width 49 height 6
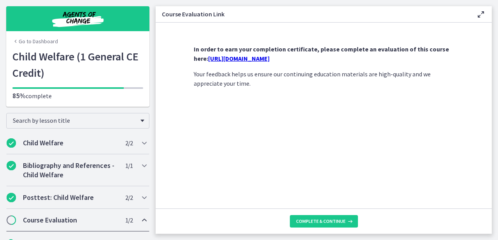
click at [270, 57] on link "https://forms.gle/hJHAHQKy5pcLdzvq6" at bounding box center [238, 58] width 61 height 8
click at [312, 220] on span "Complete & continue" at bounding box center [320, 221] width 49 height 6
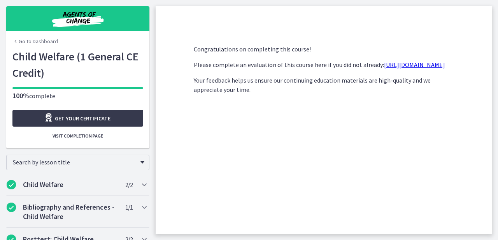
click at [42, 41] on link "Go to Dashboard" at bounding box center [35, 41] width 46 height 8
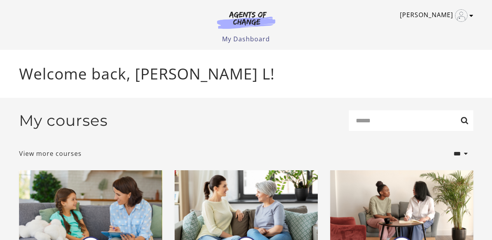
click at [444, 15] on link "[PERSON_NAME]" at bounding box center [435, 15] width 70 height 12
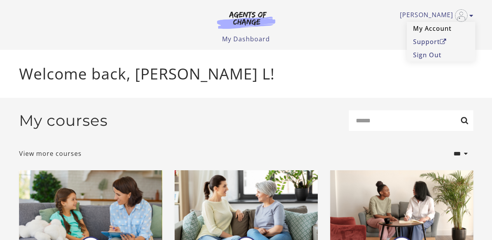
click at [424, 28] on link "My Account" at bounding box center [441, 28] width 68 height 13
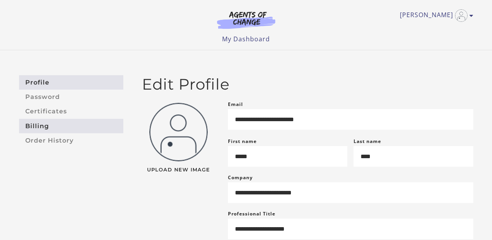
click at [65, 124] on link "Billing" at bounding box center [71, 126] width 104 height 14
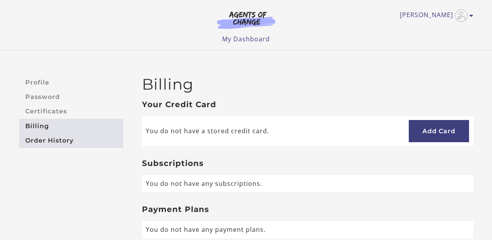
click at [67, 137] on link "Order History" at bounding box center [71, 140] width 104 height 14
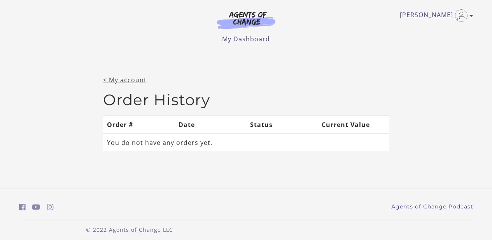
click at [110, 82] on link "< My account" at bounding box center [125, 80] width 44 height 9
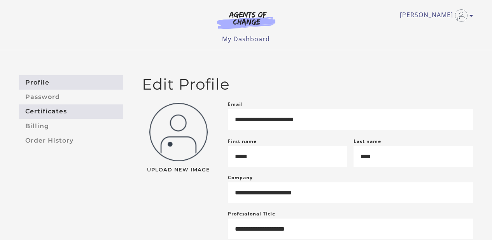
click at [58, 111] on link "Certificates" at bounding box center [71, 111] width 104 height 14
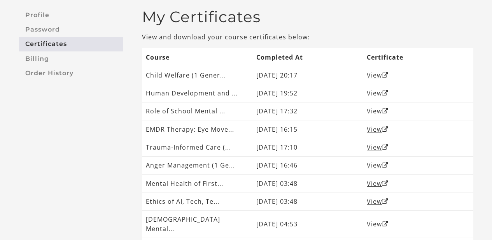
scroll to position [68, 0]
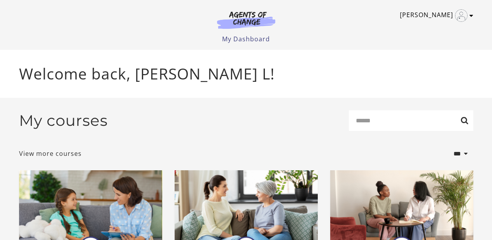
click at [439, 16] on link "[PERSON_NAME]" at bounding box center [435, 15] width 70 height 12
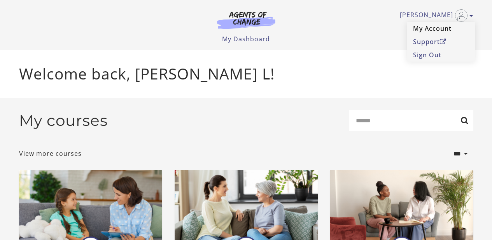
click at [434, 27] on link "My Account" at bounding box center [441, 28] width 68 height 13
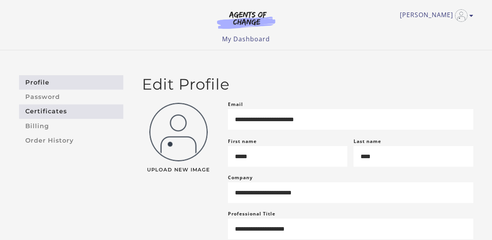
click at [57, 110] on link "Certificates" at bounding box center [71, 111] width 104 height 14
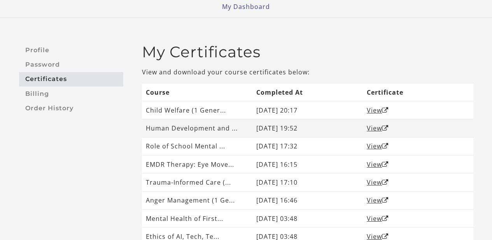
scroll to position [41, 0]
